Goal: Information Seeking & Learning: Learn about a topic

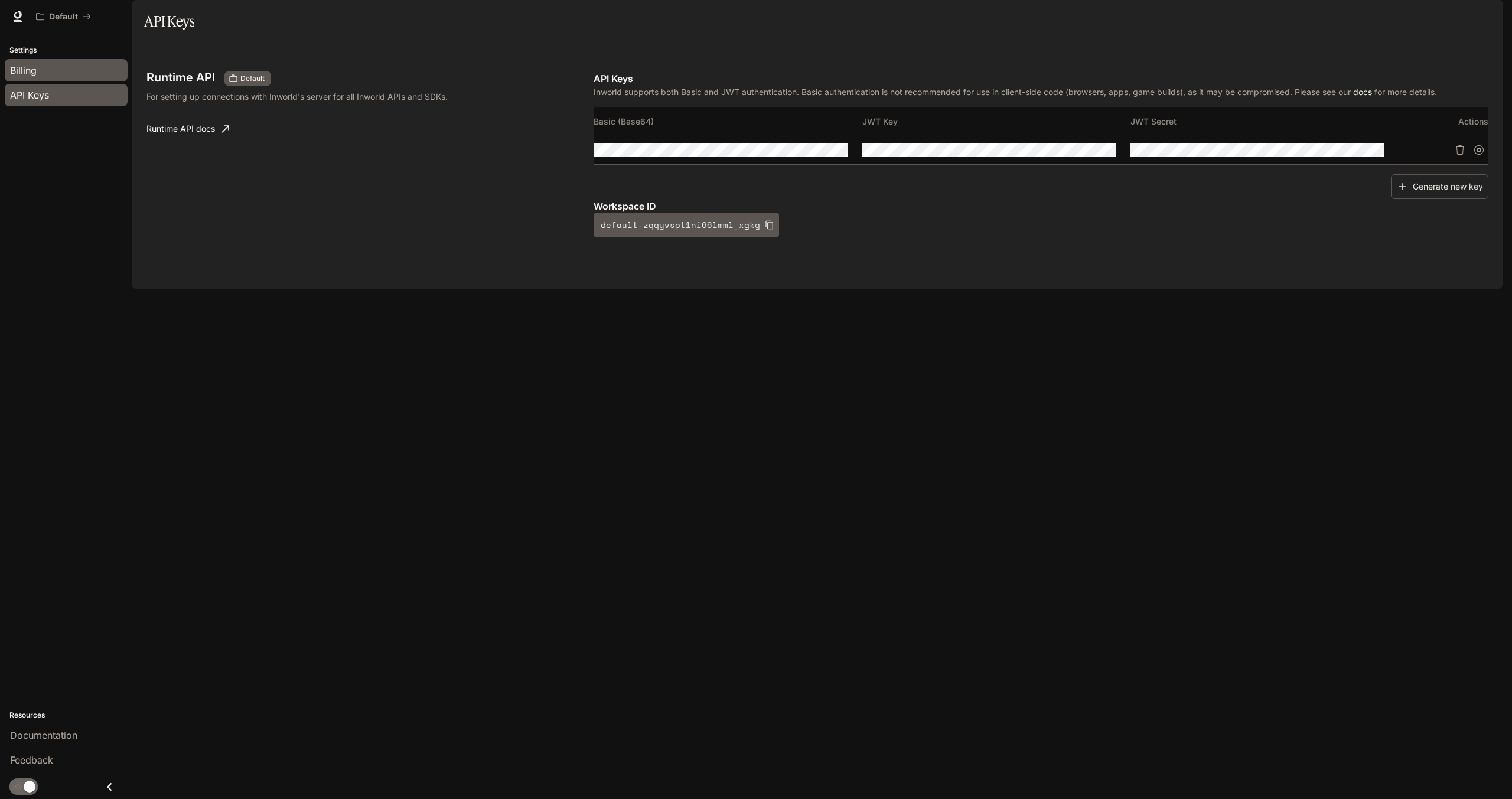
click at [42, 70] on div "Billing" at bounding box center [66, 71] width 112 height 14
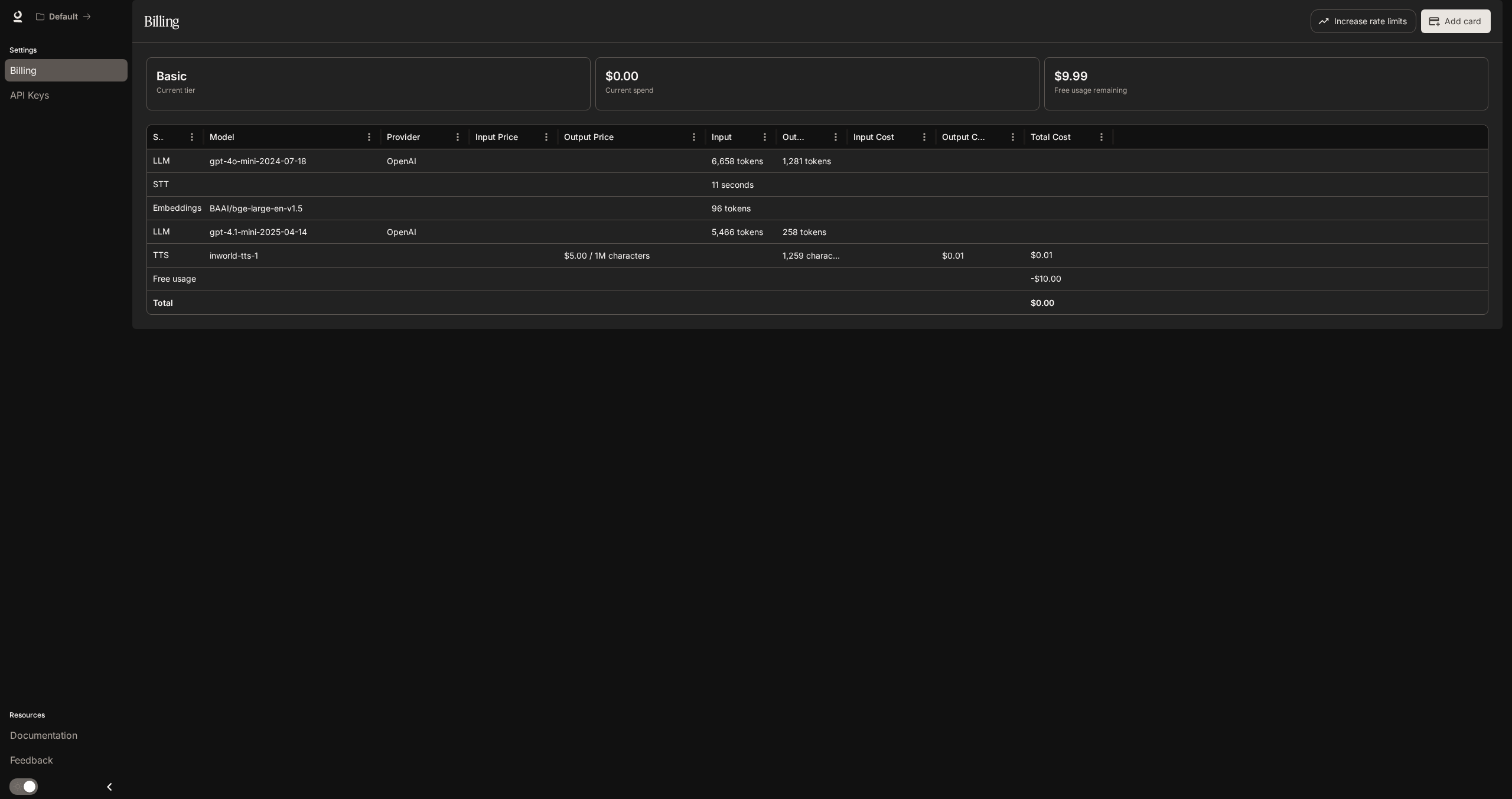
click at [677, 329] on div "Basic Current tier $0.00 Current spend $9.99 Free usage remaining Service Model…" at bounding box center [818, 186] width 1371 height 286
drag, startPoint x: 847, startPoint y: 167, endPoint x: 856, endPoint y: 167, distance: 9.0
click at [856, 149] on div at bounding box center [856, 137] width 6 height 24
click at [630, 37] on section "Billing Increase rate limits Add card" at bounding box center [818, 21] width 1371 height 43
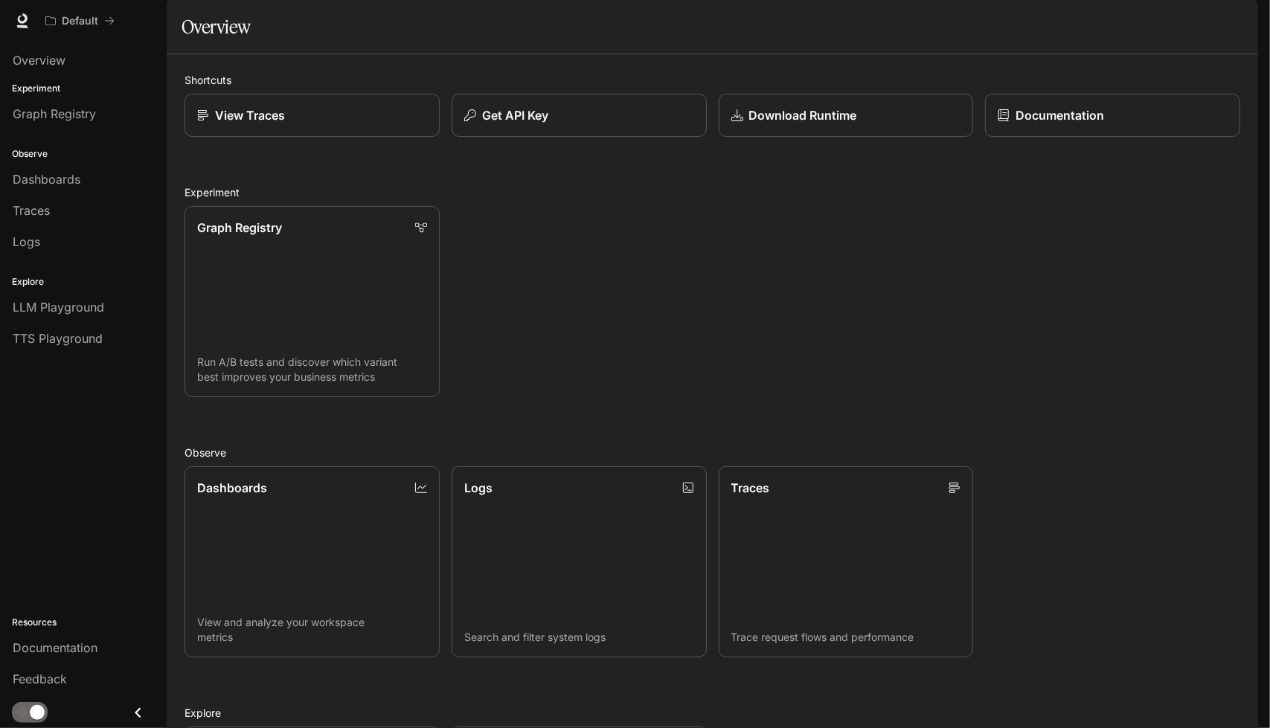
scroll to position [106, 0]
click at [814, 483] on link "Traces Trace request flows and performance" at bounding box center [845, 562] width 257 height 193
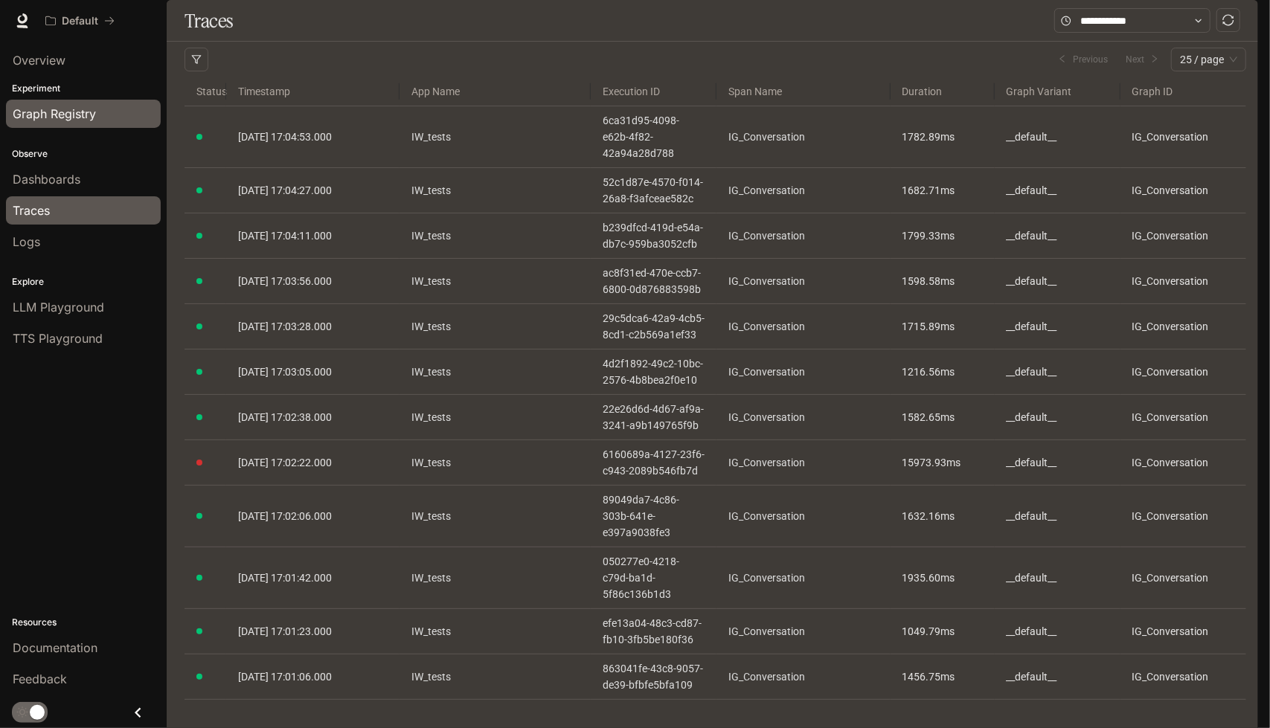
click at [80, 117] on span "Graph Registry" at bounding box center [54, 114] width 83 height 18
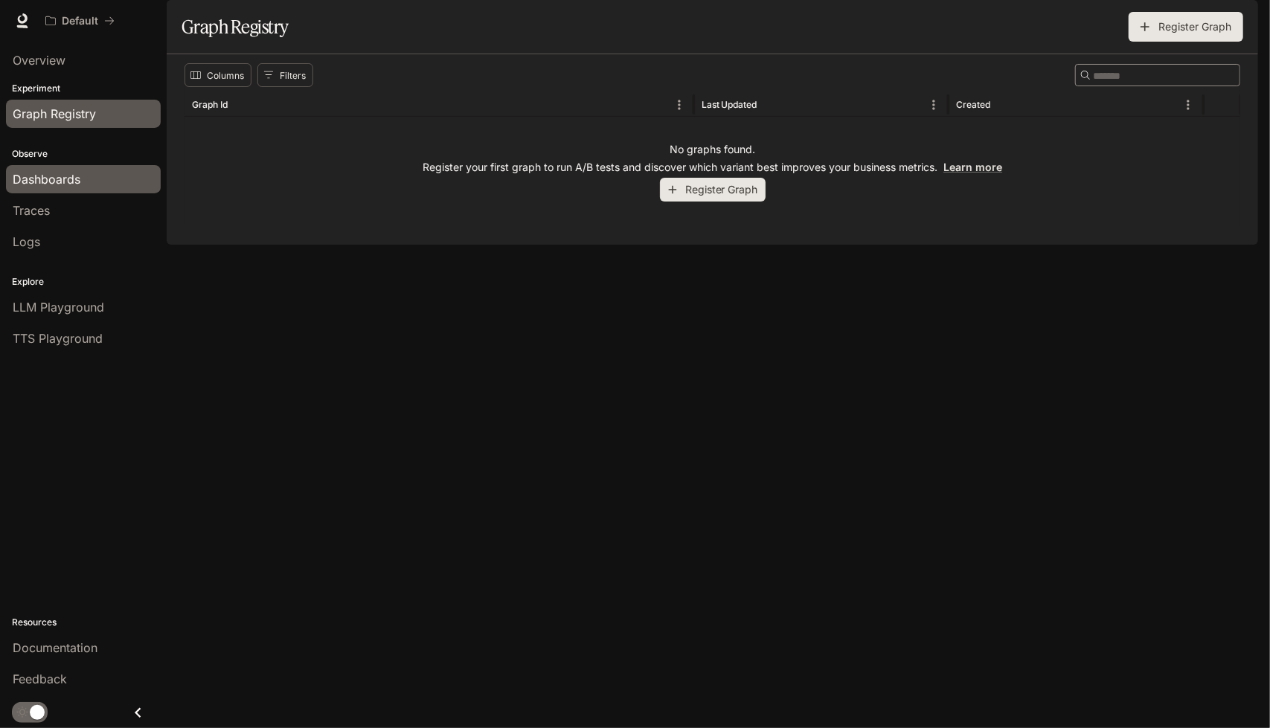
click at [70, 181] on span "Dashboards" at bounding box center [47, 179] width 68 height 18
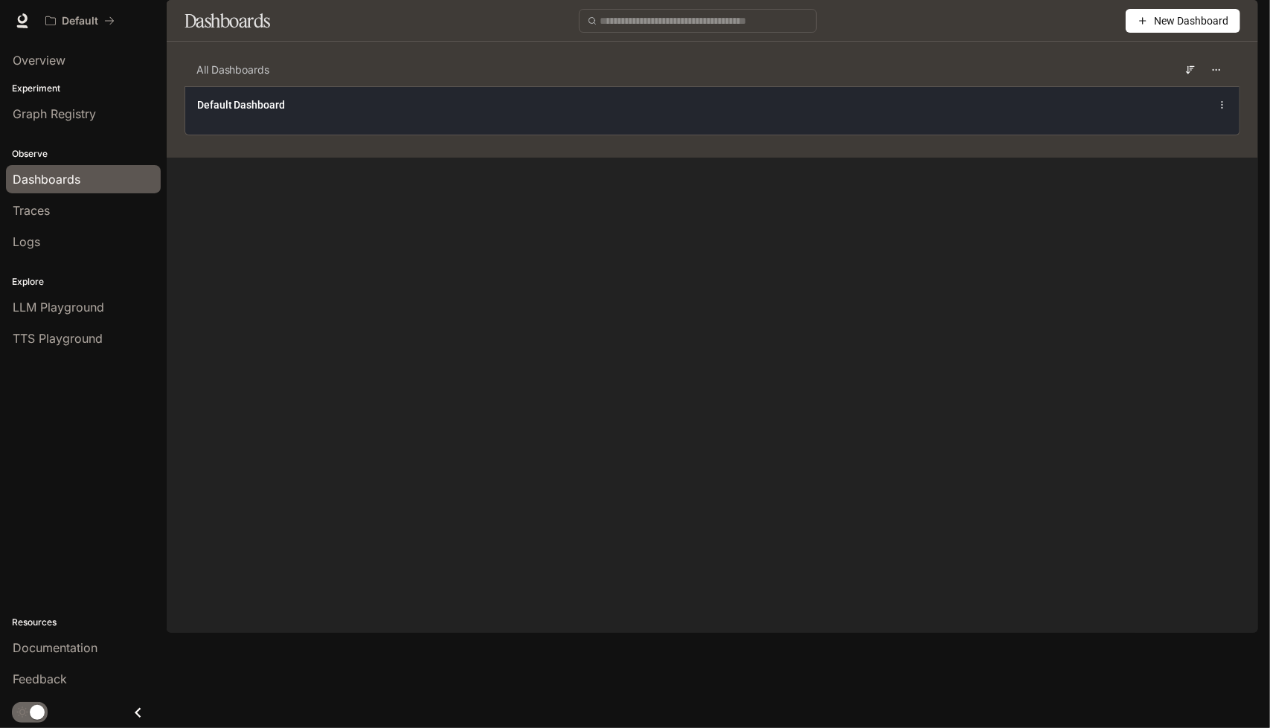
click at [312, 112] on div "Default Dashboard" at bounding box center [496, 104] width 598 height 15
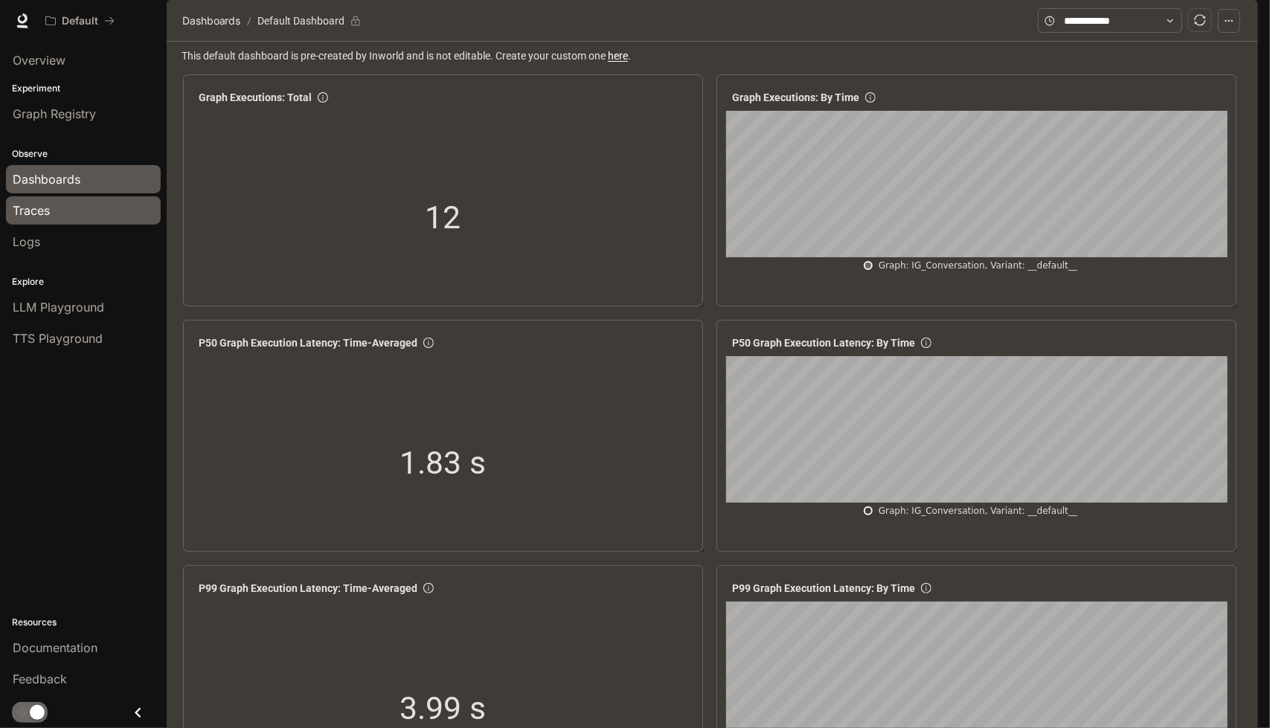
click at [73, 213] on div "Traces" at bounding box center [83, 211] width 141 height 18
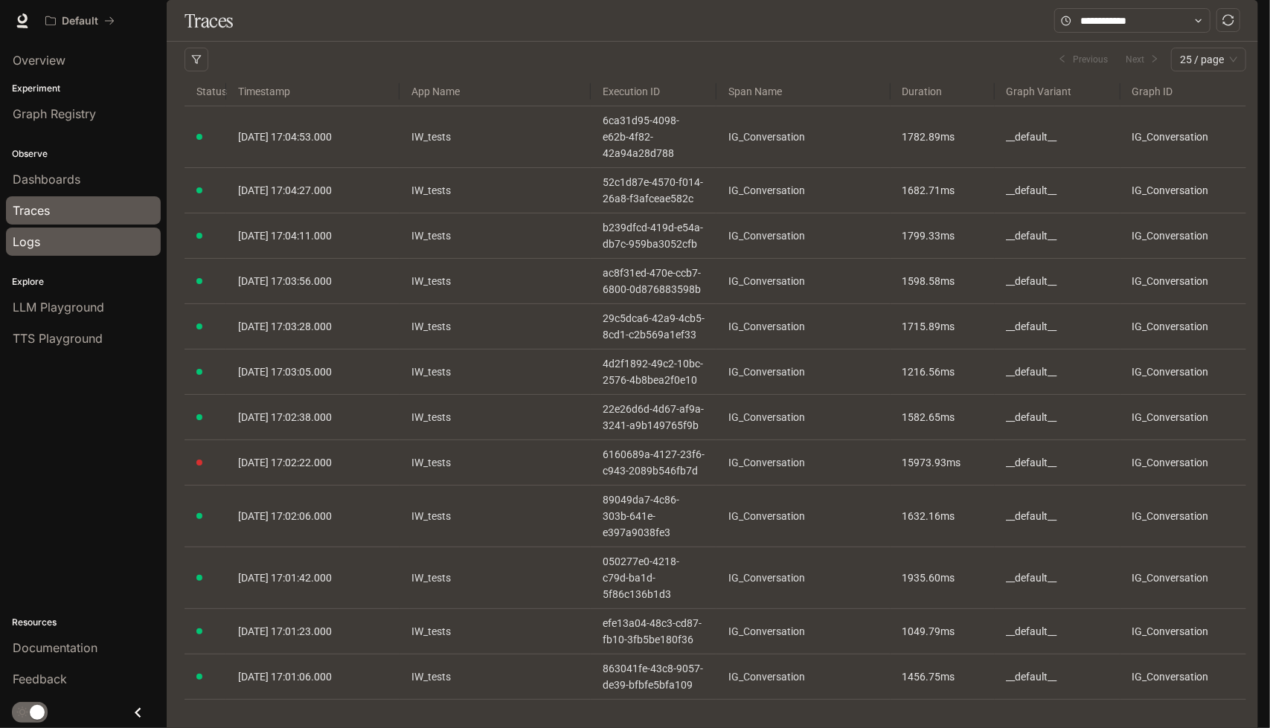
click at [71, 239] on div "Logs" at bounding box center [83, 242] width 141 height 18
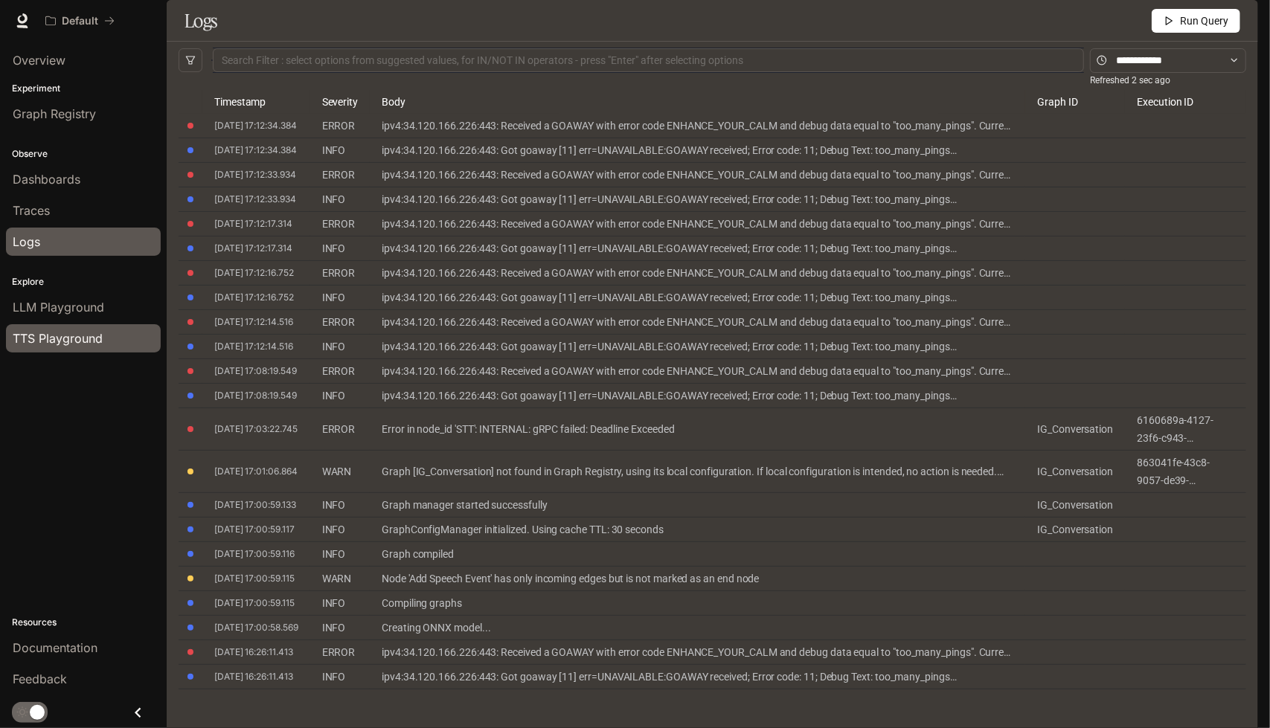
click at [84, 334] on span "TTS Playground" at bounding box center [58, 338] width 90 height 18
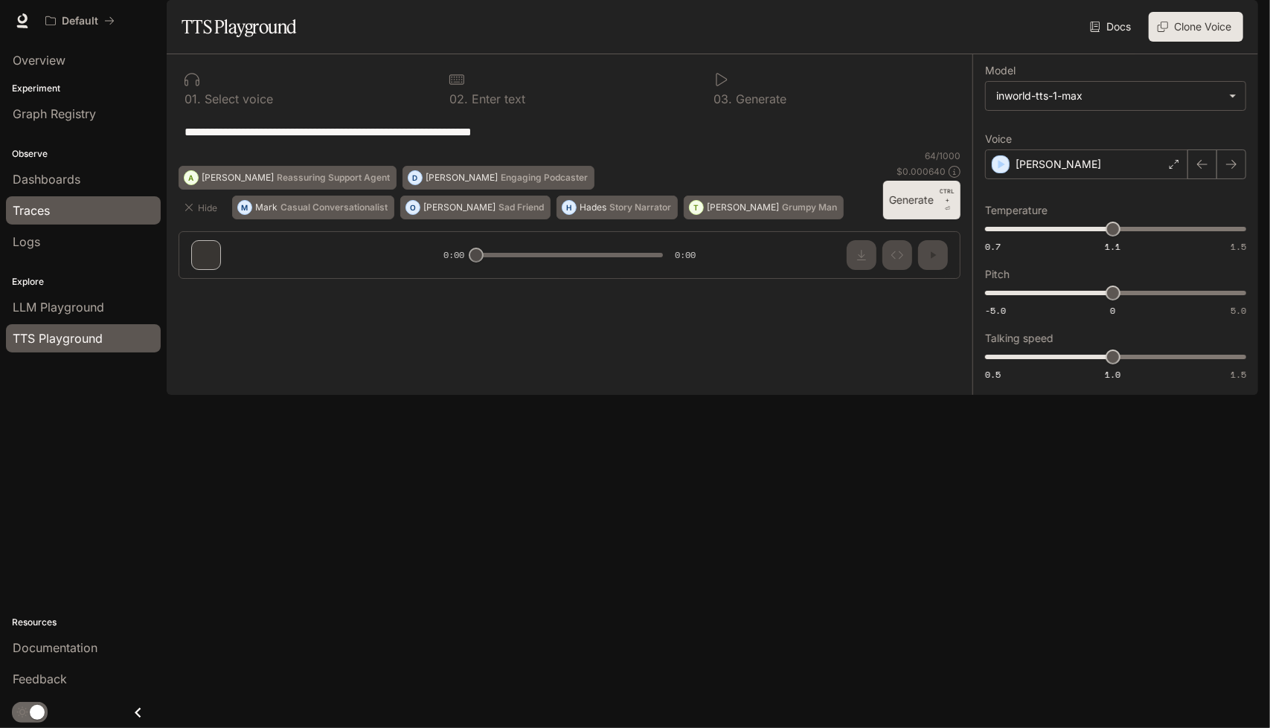
click at [60, 213] on div "Traces" at bounding box center [83, 211] width 141 height 18
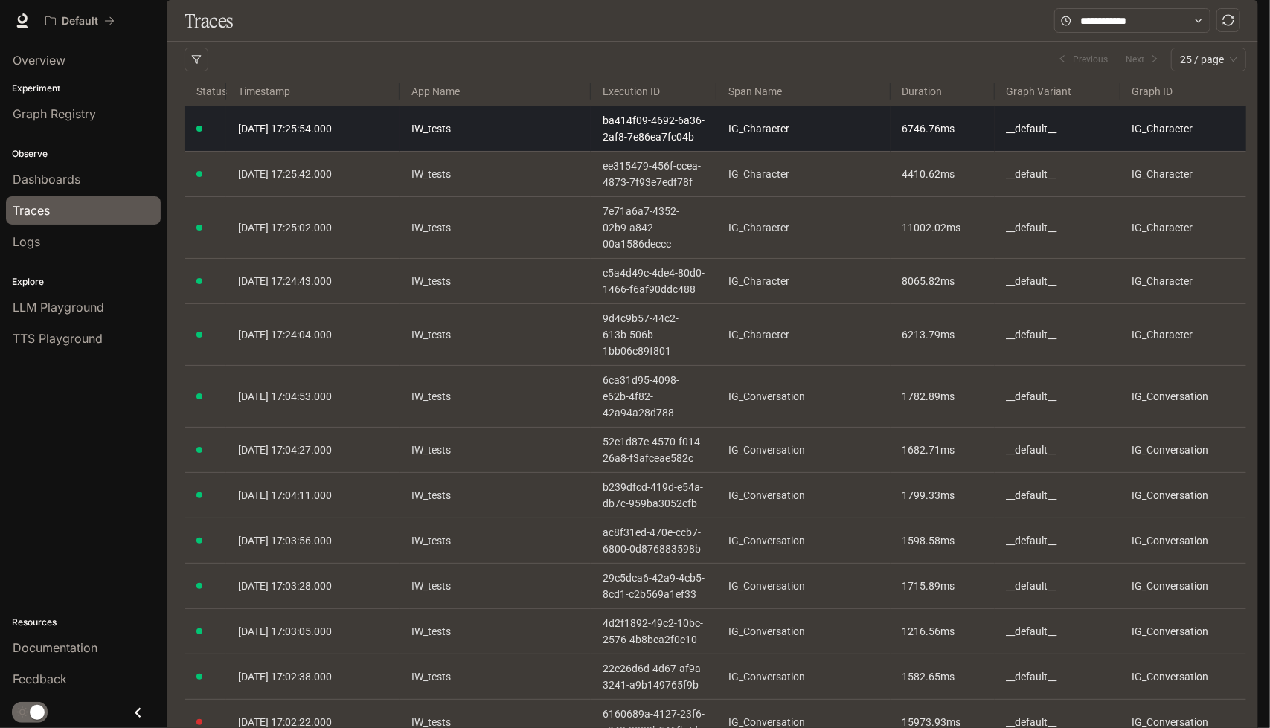
click at [305, 135] on span "2025-09-15 17:25:54.000" at bounding box center [285, 129] width 94 height 12
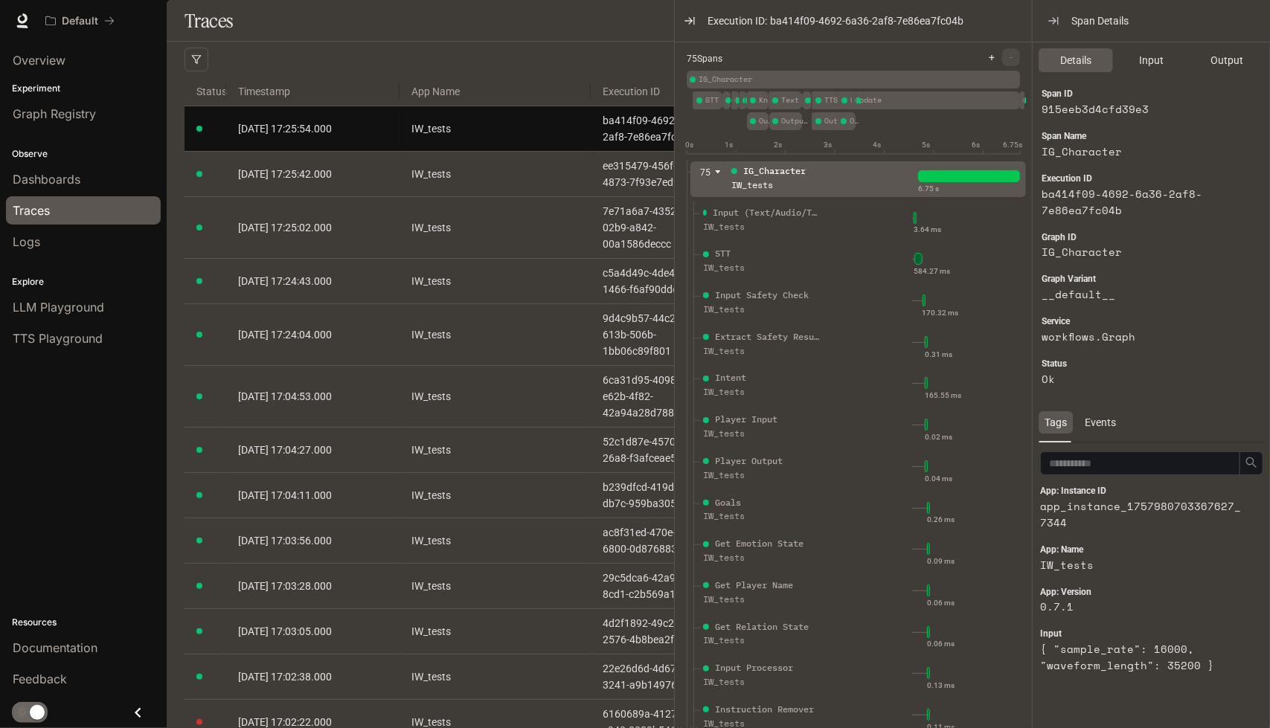
click at [499, 42] on div "Traces" at bounding box center [712, 21] width 1091 height 42
click at [55, 242] on div "Logs" at bounding box center [83, 242] width 141 height 18
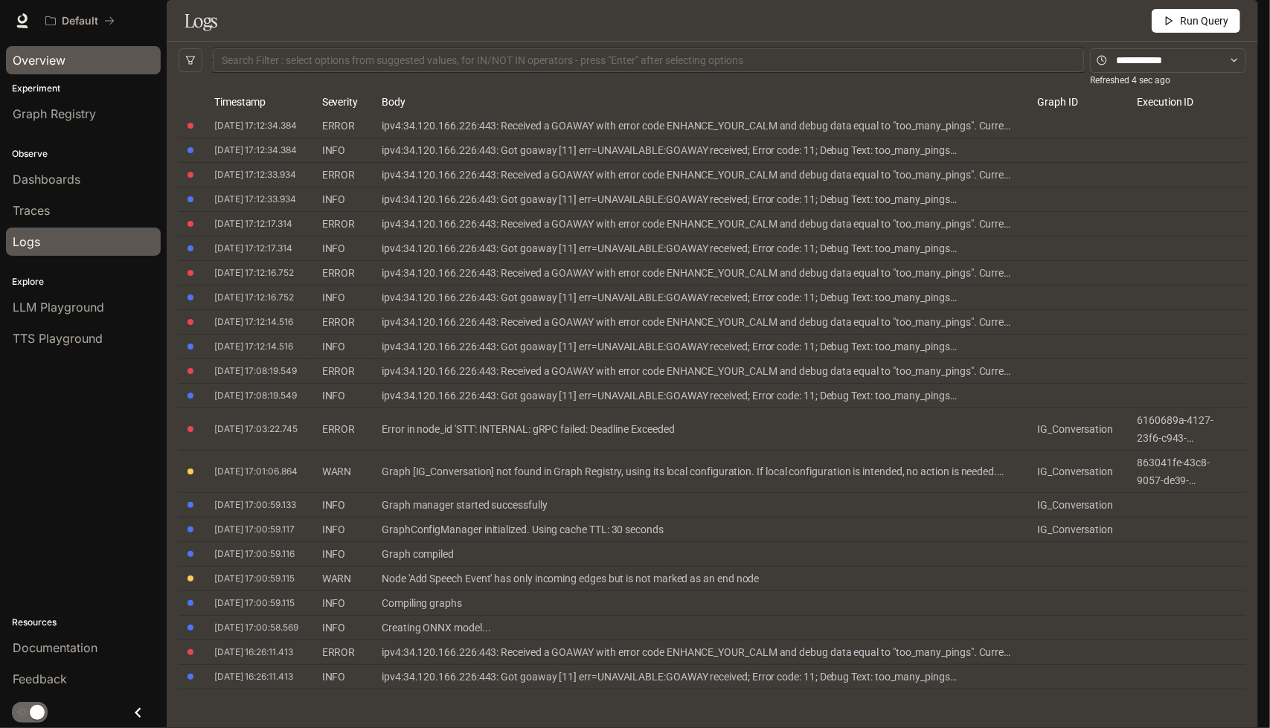
click at [95, 54] on div "Overview" at bounding box center [83, 60] width 141 height 18
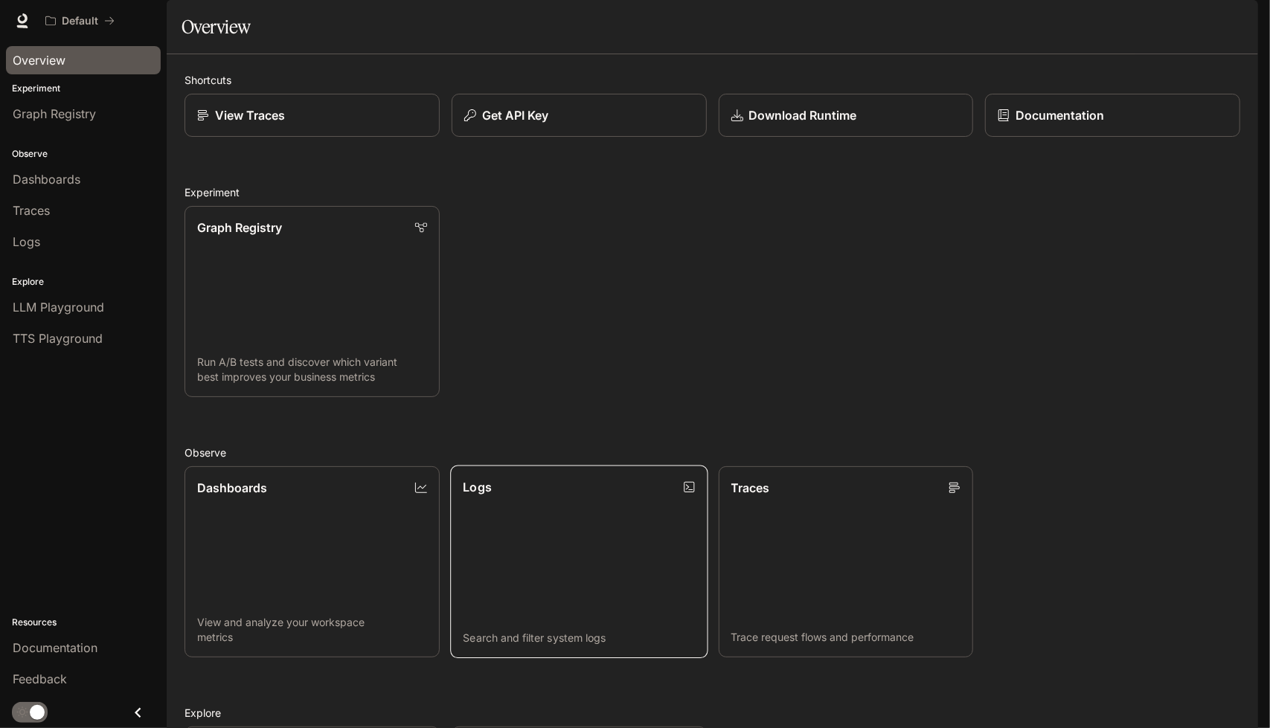
click at [549, 578] on link "Logs Search and filter system logs" at bounding box center [578, 562] width 257 height 193
click at [864, 627] on link "Traces Trace request flows and performance" at bounding box center [845, 562] width 257 height 193
click at [291, 124] on div "View Traces" at bounding box center [312, 115] width 232 height 18
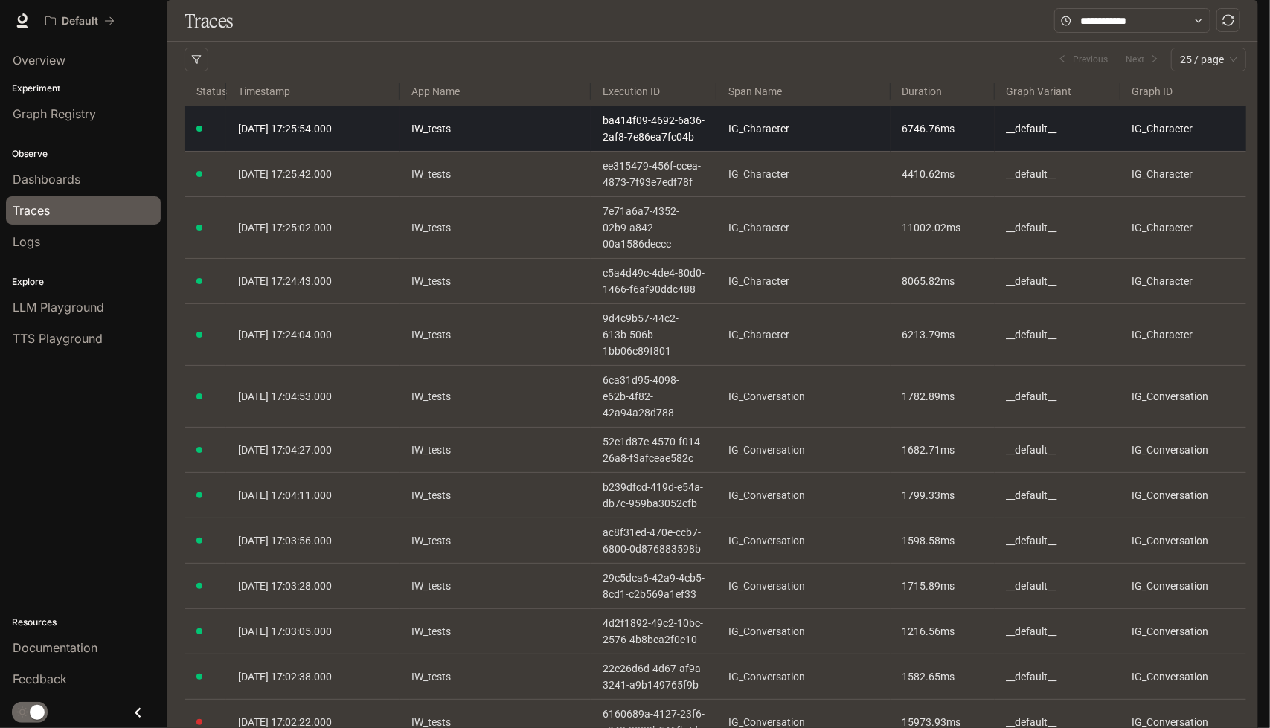
click at [367, 152] on td "2025-09-15 17:25:54.000" at bounding box center [312, 128] width 173 height 45
click at [252, 135] on span "2025-09-15 17:25:54.000" at bounding box center [285, 129] width 94 height 12
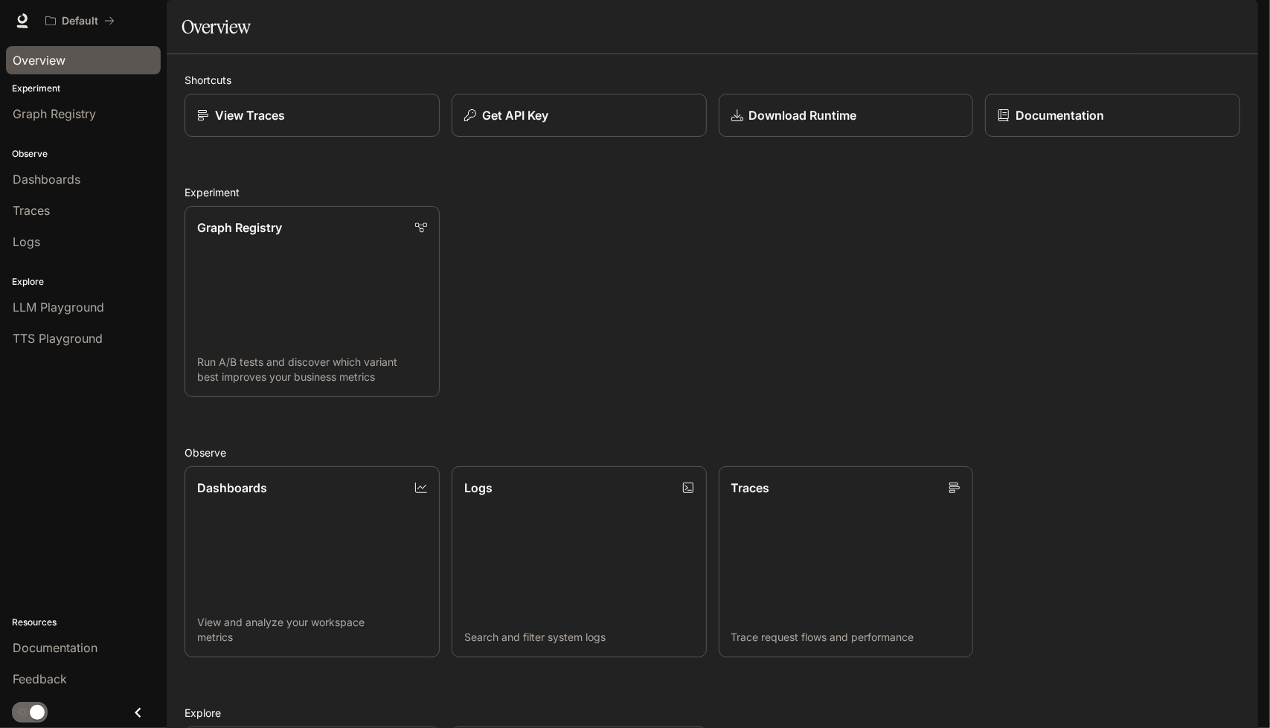
scroll to position [255, 0]
click at [518, 466] on link "Logs Search and filter system logs" at bounding box center [578, 562] width 257 height 193
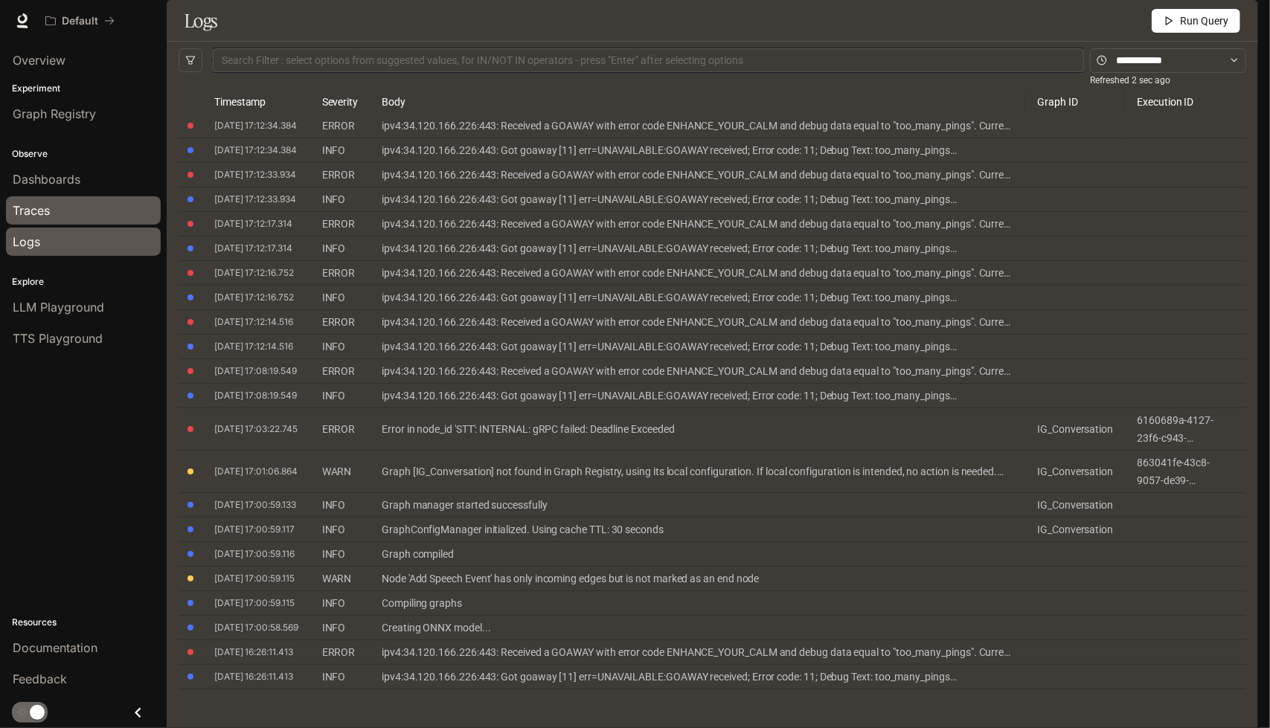
click at [70, 199] on link "Traces" at bounding box center [83, 210] width 155 height 28
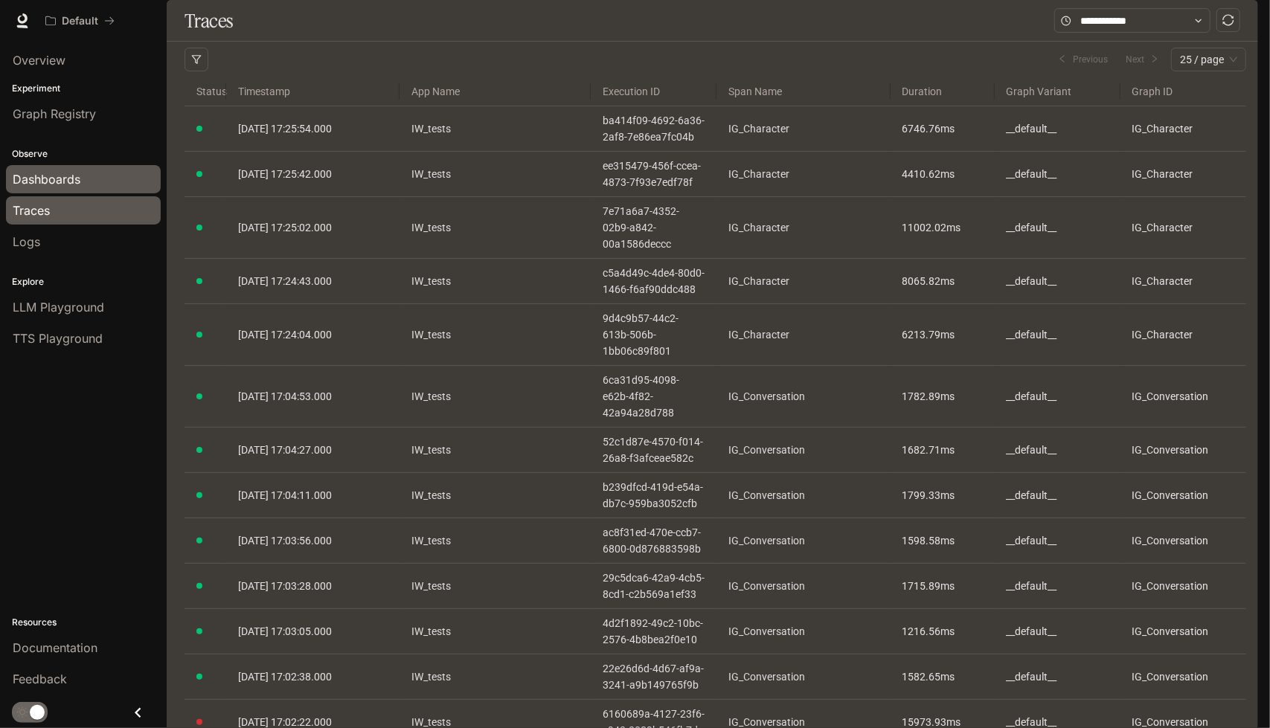
click at [65, 178] on span "Dashboards" at bounding box center [47, 179] width 68 height 18
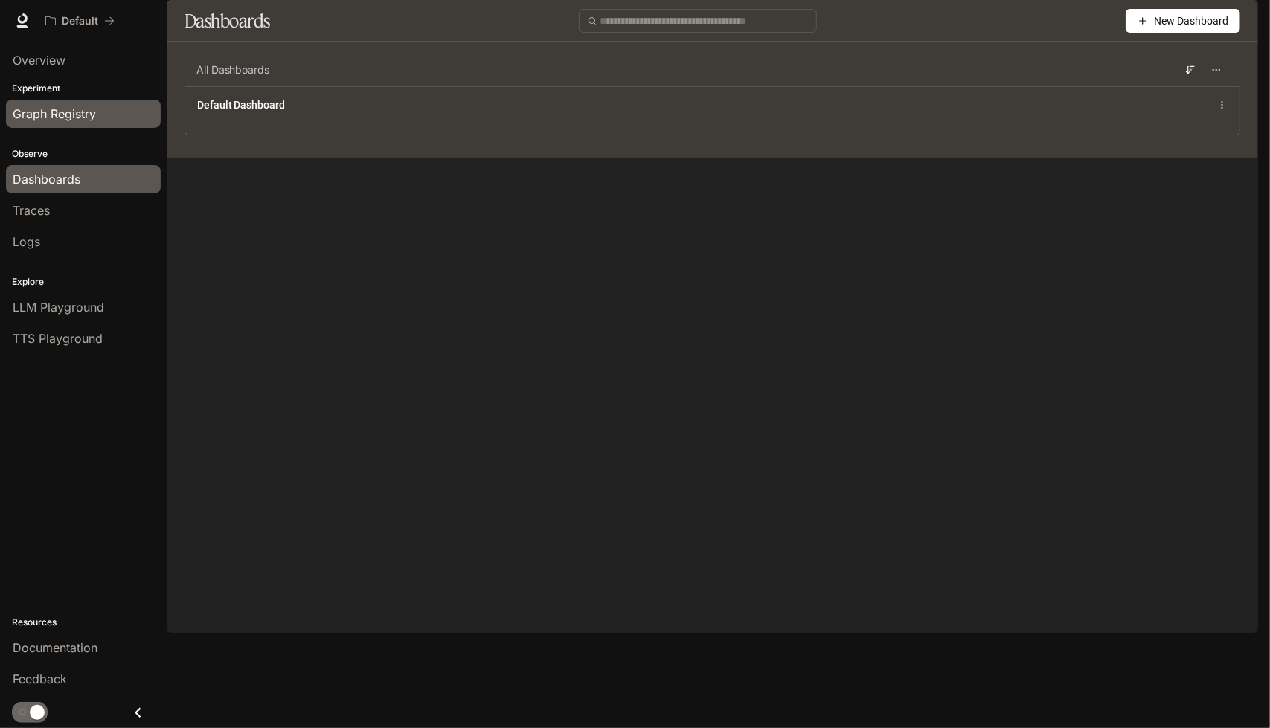
click at [70, 120] on span "Graph Registry" at bounding box center [54, 114] width 83 height 18
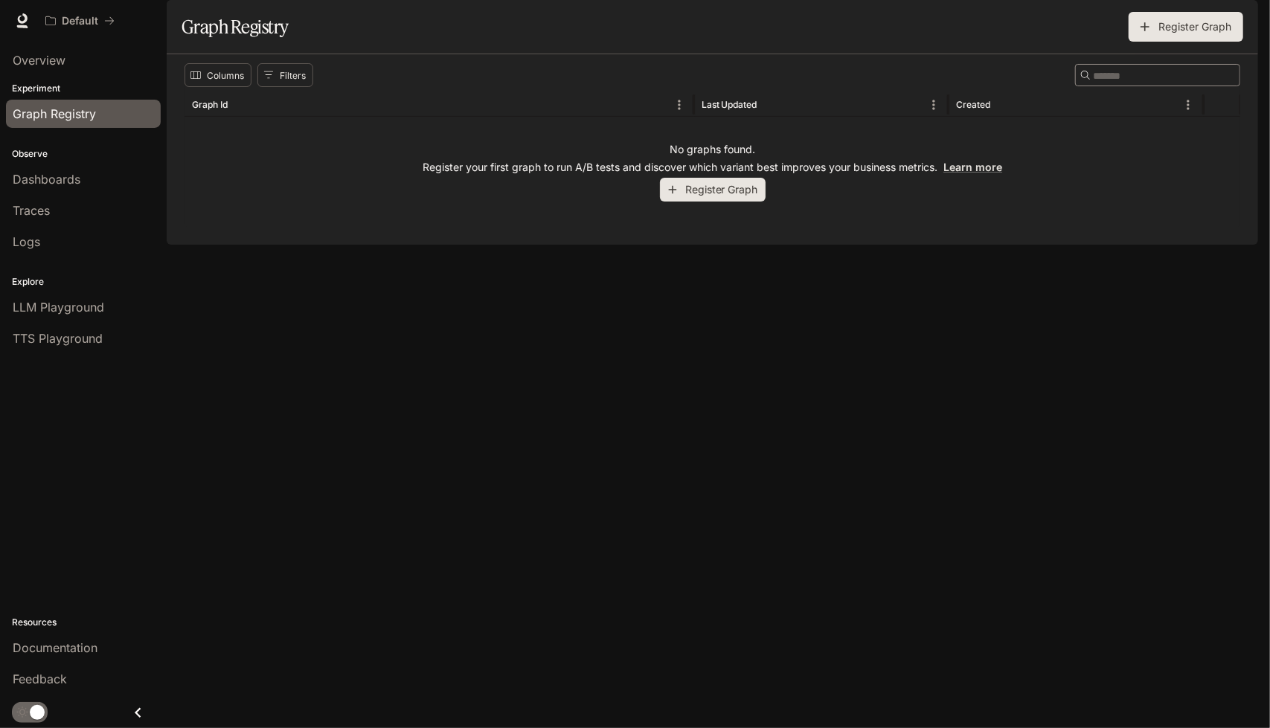
click at [526, 245] on div "Columns Filters ​ Graph Id Last Updated Created No graphs found. Register your …" at bounding box center [712, 149] width 1091 height 190
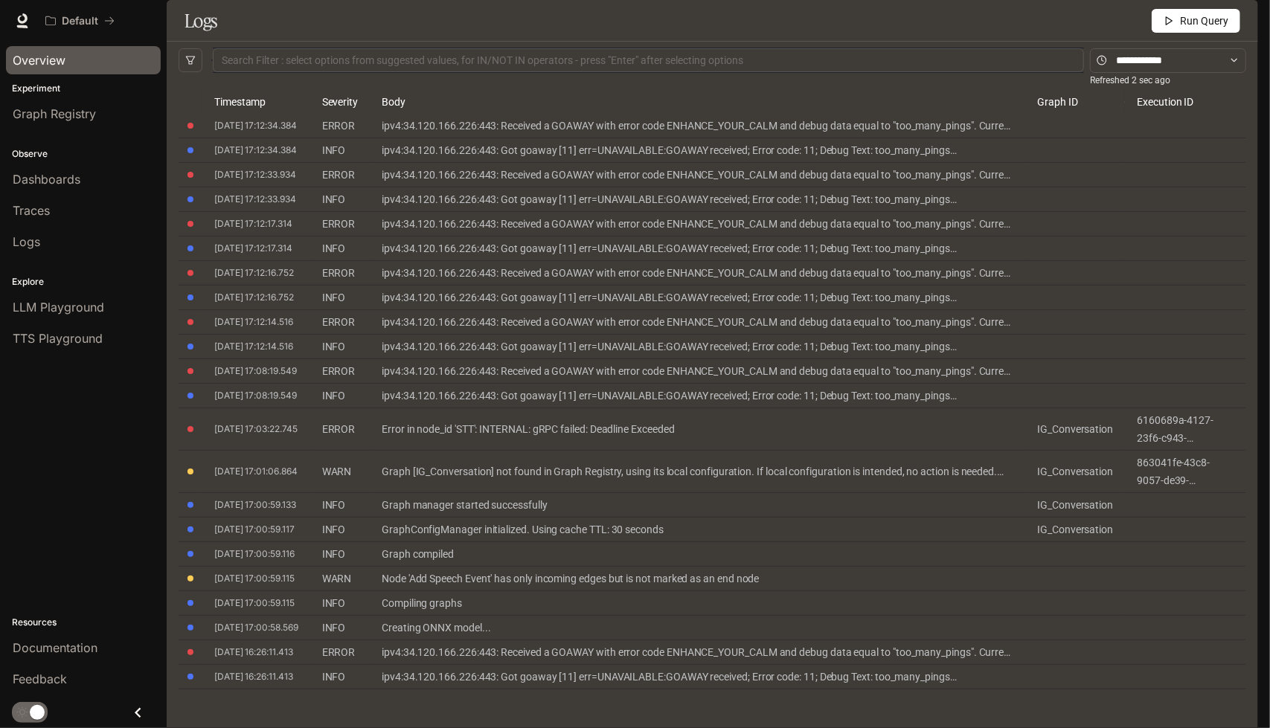
click at [62, 56] on span "Overview" at bounding box center [39, 60] width 53 height 18
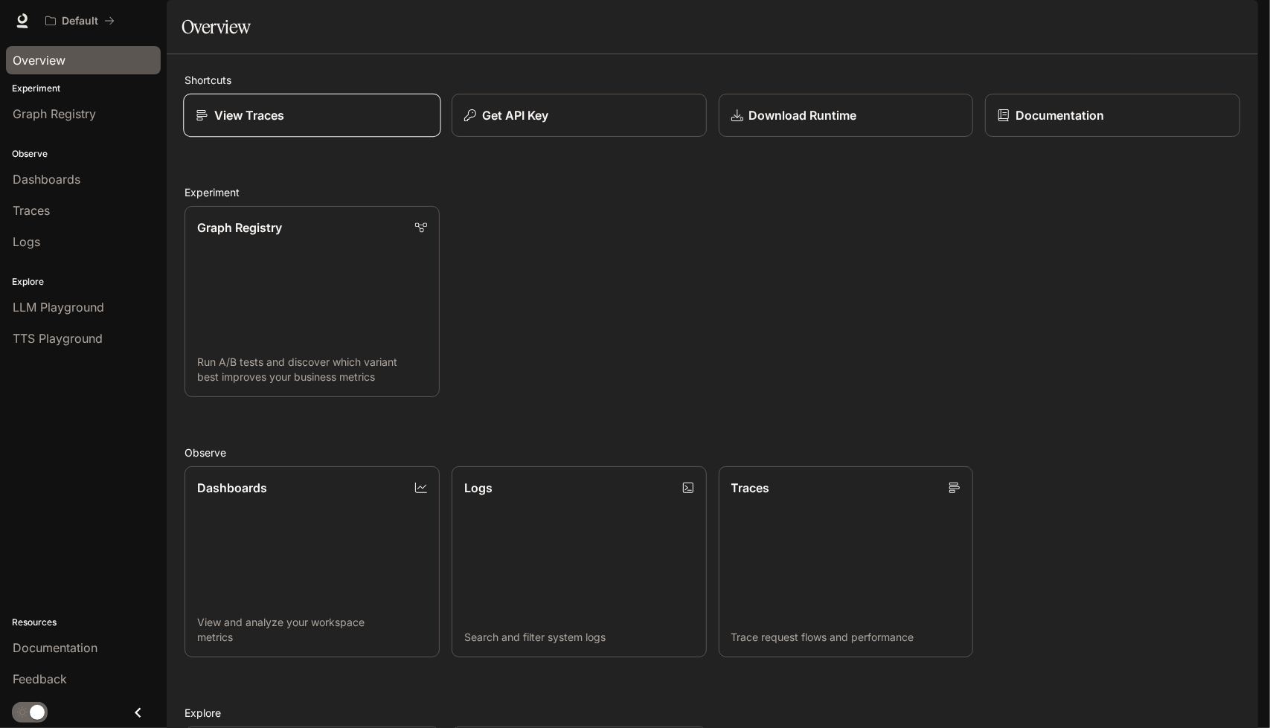
click at [322, 124] on div "View Traces" at bounding box center [312, 115] width 232 height 18
click at [851, 561] on link "Traces Trace request flows and performance" at bounding box center [845, 562] width 257 height 193
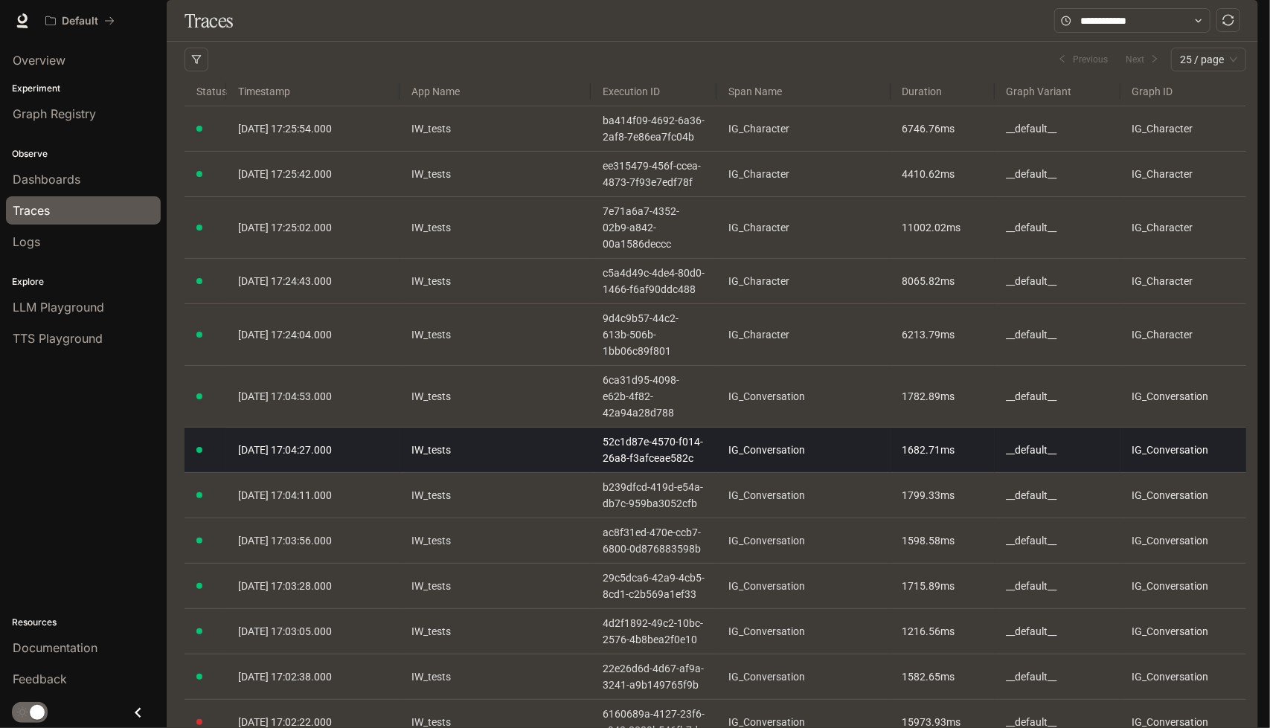
drag, startPoint x: 739, startPoint y: 473, endPoint x: 732, endPoint y: 469, distance: 7.7
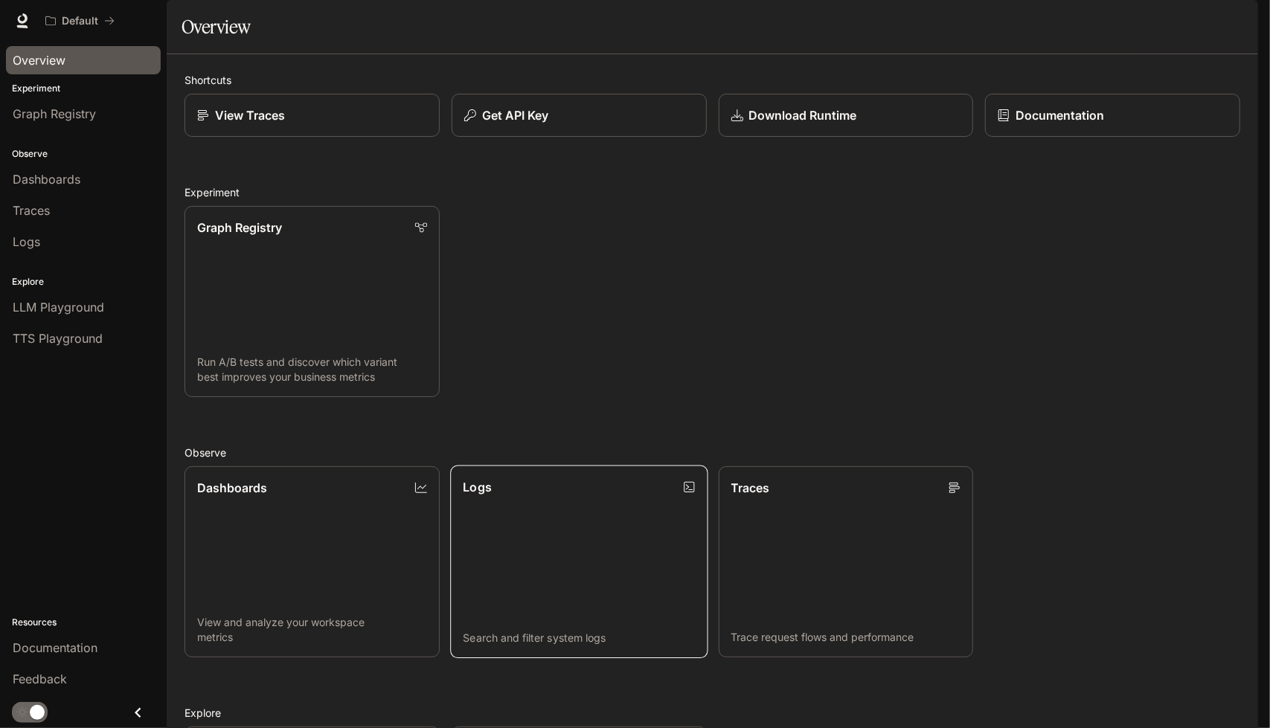
scroll to position [223, 0]
click at [345, 466] on link "Dashboards View and analyze your workspace metrics" at bounding box center [311, 562] width 257 height 193
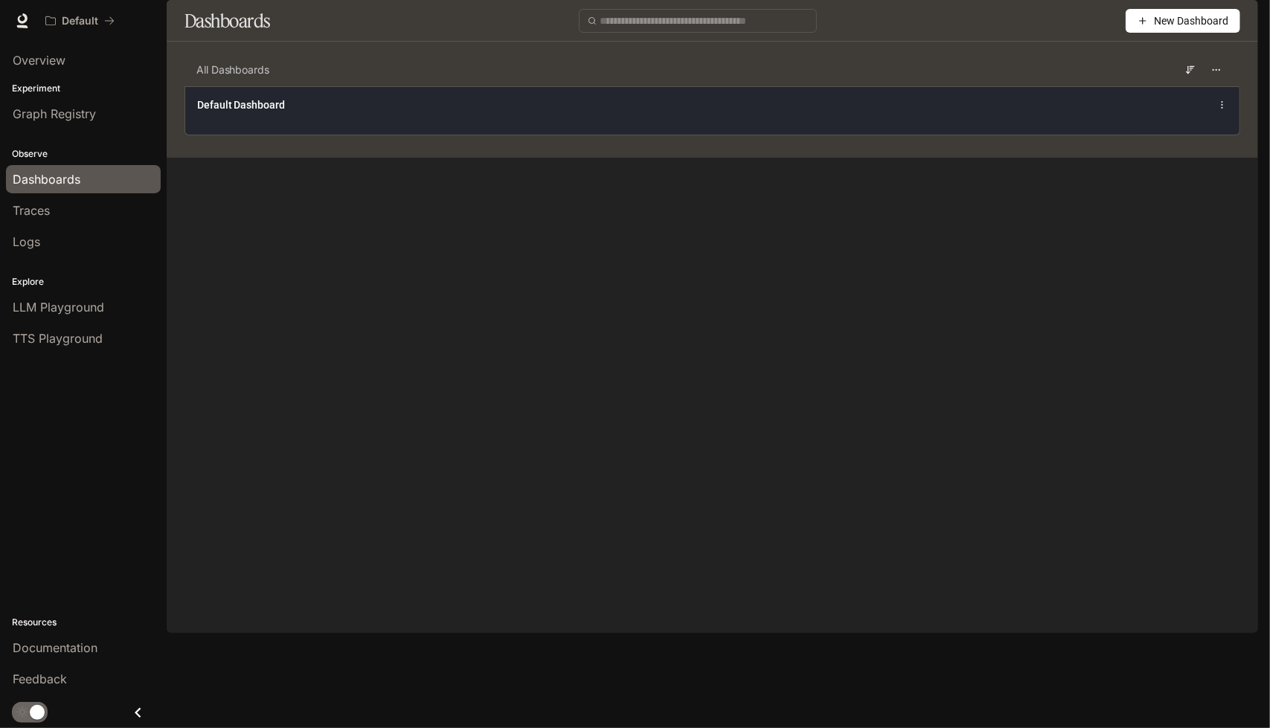
click at [454, 112] on div "Default Dashboard" at bounding box center [496, 104] width 598 height 15
